Goal: Transaction & Acquisition: Purchase product/service

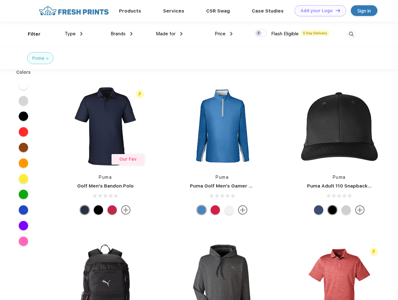
scroll to position [0, 0]
click at [318, 11] on link "Add your Logo Design Tool" at bounding box center [319, 10] width 51 height 11
click at [0, 0] on div "Design Tool" at bounding box center [0, 0] width 0 height 0
click at [335, 10] on link "Add your Logo Design Tool" at bounding box center [319, 10] width 51 height 11
click at [30, 34] on div "Filter" at bounding box center [34, 34] width 13 height 7
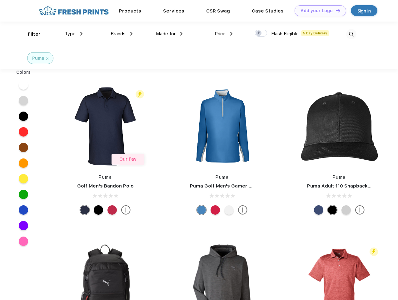
click at [74, 34] on span "Type" at bounding box center [70, 34] width 11 height 6
click at [121, 34] on span "Brands" at bounding box center [117, 34] width 15 height 6
click at [169, 34] on span "Made for" at bounding box center [166, 34] width 20 height 6
click at [223, 34] on span "Price" at bounding box center [219, 34] width 11 height 6
click at [261, 33] on div at bounding box center [261, 33] width 12 height 7
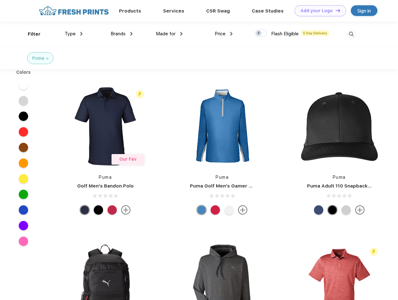
click at [259, 33] on input "checkbox" at bounding box center [257, 31] width 4 height 4
click at [351, 34] on img at bounding box center [351, 34] width 10 height 10
